Goal: Task Accomplishment & Management: Use online tool/utility

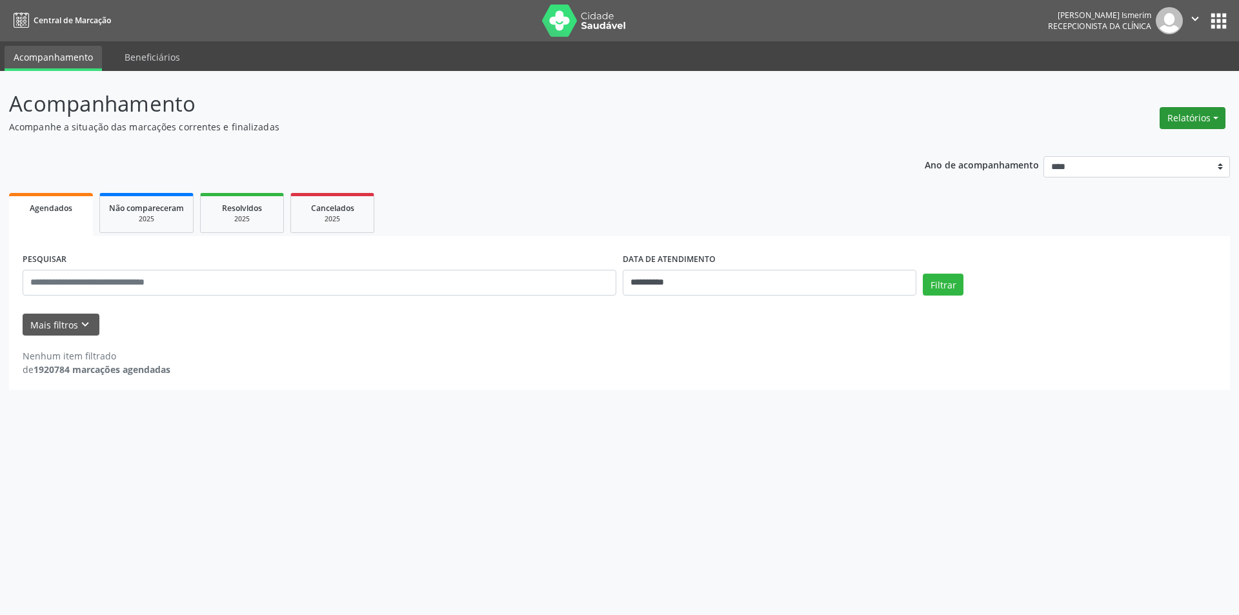
click at [1205, 117] on button "Relatórios" at bounding box center [1192, 118] width 66 height 22
click at [1170, 135] on ul "Agendamentos Procedimentos realizados" at bounding box center [1156, 155] width 140 height 46
click at [1168, 140] on link "Agendamentos" at bounding box center [1156, 146] width 139 height 18
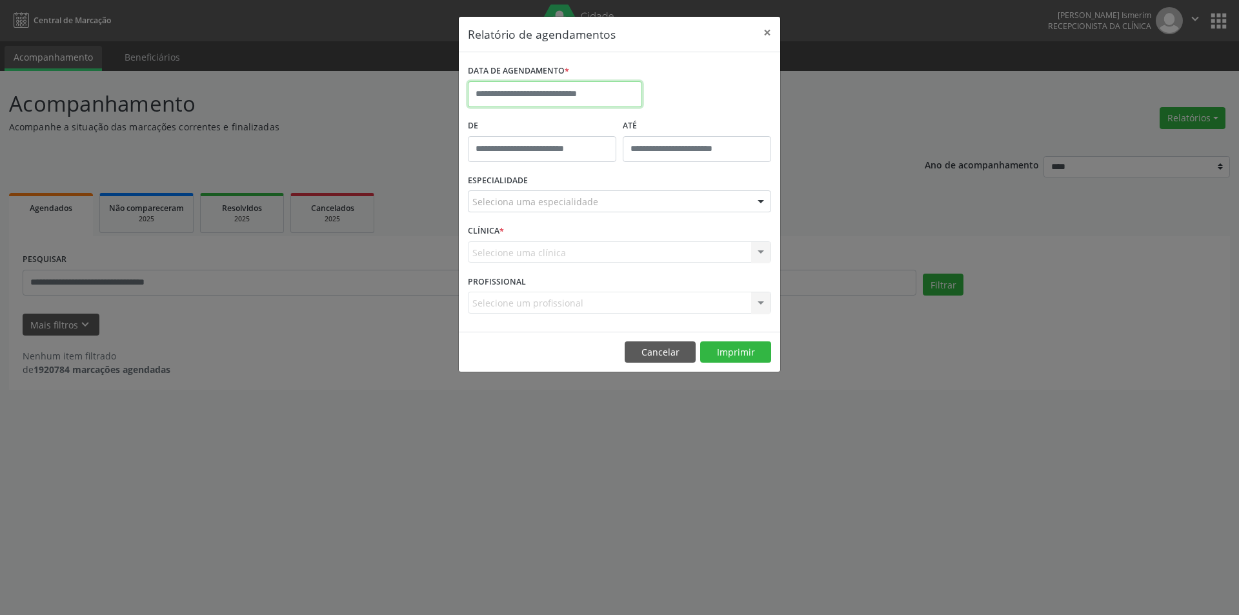
click at [563, 94] on input "text" at bounding box center [555, 94] width 174 height 26
click at [585, 208] on span "18" at bounding box center [595, 213] width 25 height 25
type input "**********"
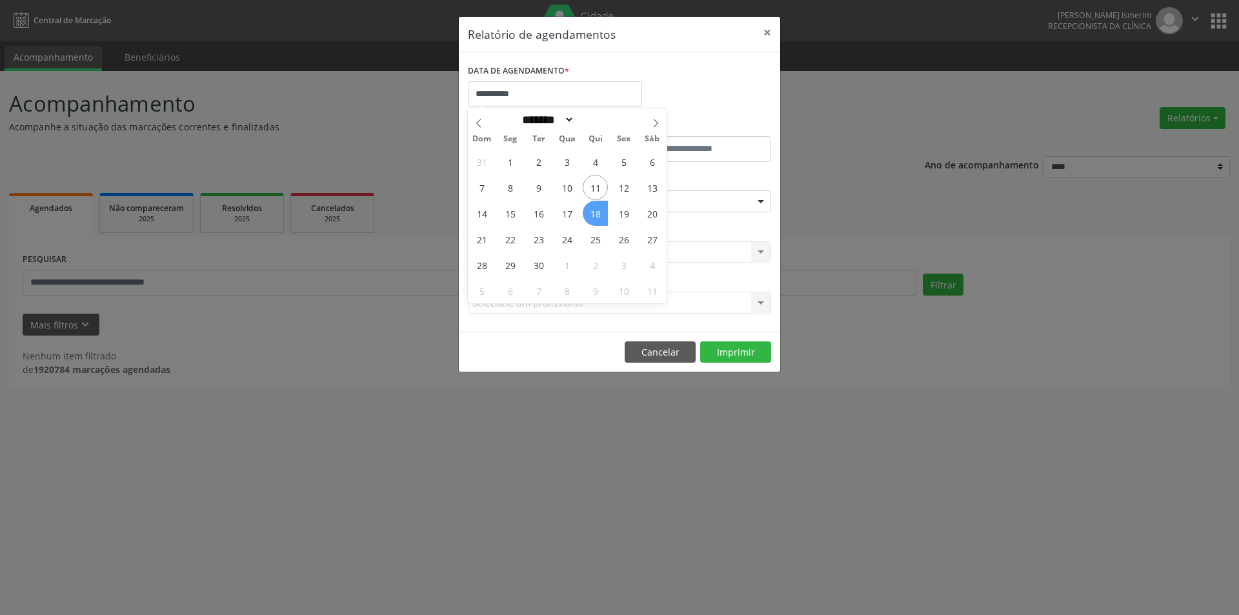
click at [585, 208] on span "18" at bounding box center [595, 213] width 25 height 25
click at [571, 101] on input "**********" at bounding box center [555, 94] width 174 height 26
click at [579, 213] on span "17" at bounding box center [566, 213] width 25 height 25
type input "**********"
click at [579, 213] on span "17" at bounding box center [566, 213] width 25 height 25
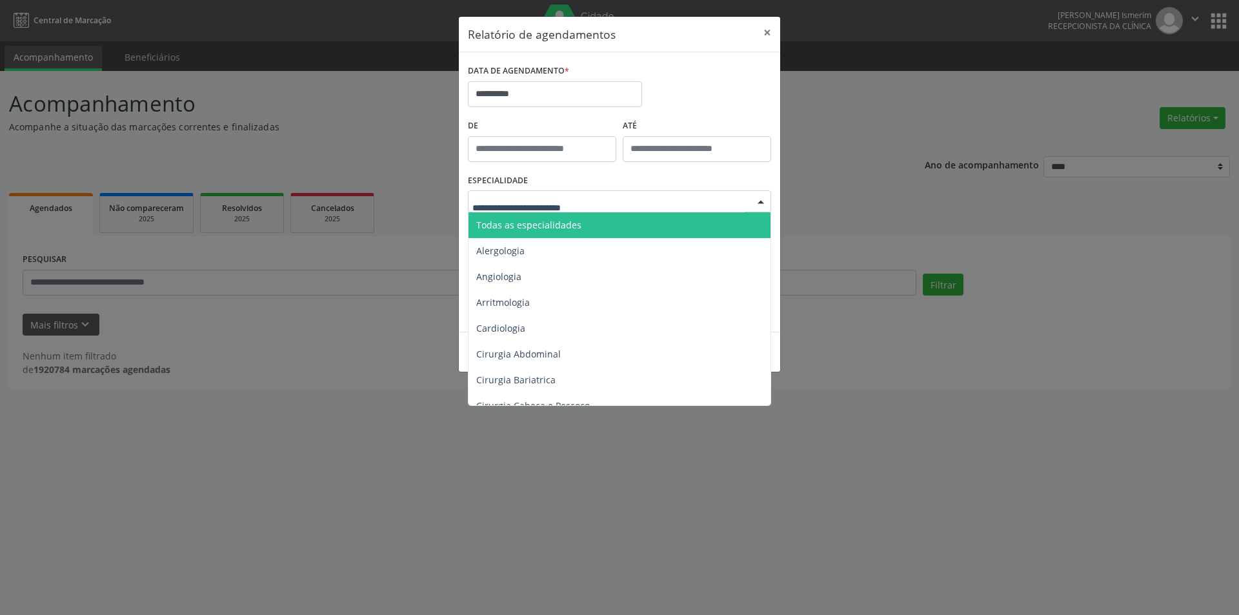
drag, startPoint x: 617, startPoint y: 193, endPoint x: 625, endPoint y: 212, distance: 21.1
click at [616, 193] on div at bounding box center [619, 201] width 303 height 22
drag, startPoint x: 625, startPoint y: 212, endPoint x: 644, endPoint y: 239, distance: 33.3
click at [625, 213] on span "Todas as especialidades" at bounding box center [620, 225] width 304 height 26
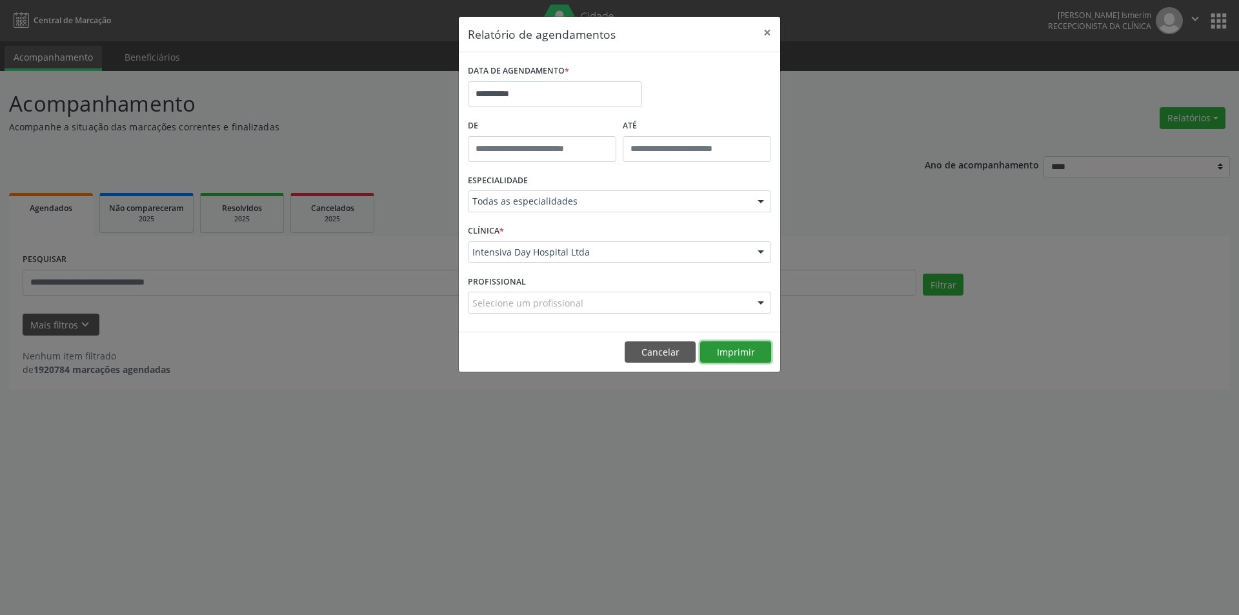
click at [748, 351] on button "Imprimir" at bounding box center [735, 352] width 71 height 22
